Goal: Check status: Check status

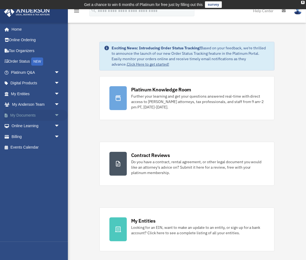
click at [56, 115] on span "arrow_drop_down" at bounding box center [59, 115] width 11 height 11
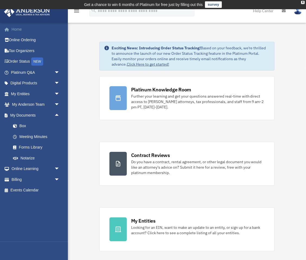
click at [17, 29] on link "Home" at bounding box center [36, 29] width 64 height 11
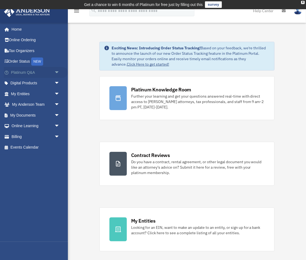
click at [57, 71] on span "arrow_drop_down" at bounding box center [59, 72] width 11 height 11
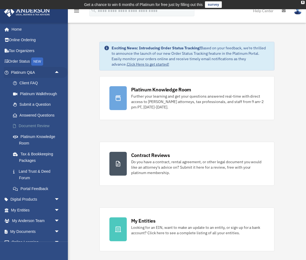
click at [29, 126] on link "Document Review" at bounding box center [38, 126] width 60 height 11
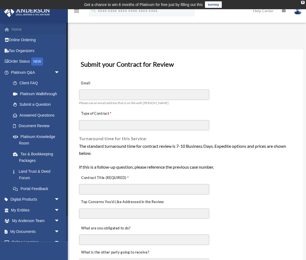
click at [20, 29] on link "Home" at bounding box center [36, 29] width 64 height 11
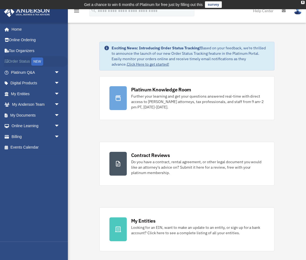
click at [21, 63] on link "Order Status NEW" at bounding box center [36, 61] width 64 height 11
click at [15, 27] on link "Home" at bounding box center [36, 29] width 64 height 11
